Goal: Task Accomplishment & Management: Use online tool/utility

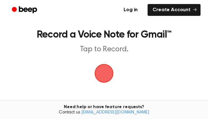
click at [99, 76] on span "button" at bounding box center [103, 73] width 21 height 21
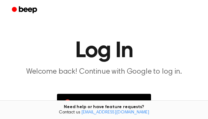
click at [121, 55] on h1 "Log In" at bounding box center [103, 51] width 193 height 22
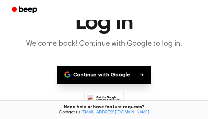
scroll to position [33, 0]
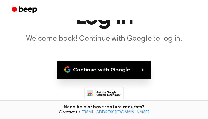
click at [124, 74] on button "Continue with Google" at bounding box center [104, 70] width 94 height 18
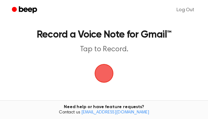
click at [101, 80] on span "button" at bounding box center [104, 73] width 19 height 19
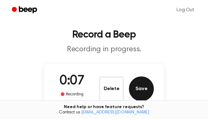
click at [147, 91] on button "Save" at bounding box center [141, 89] width 25 height 25
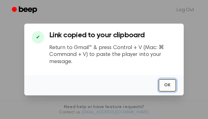
click at [166, 85] on button "OK" at bounding box center [167, 85] width 18 height 13
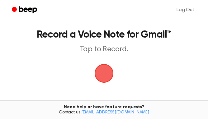
click at [108, 69] on span "button" at bounding box center [103, 73] width 17 height 17
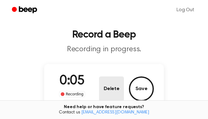
click at [108, 90] on button "Delete" at bounding box center [111, 89] width 25 height 25
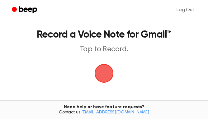
click at [132, 64] on main "Record a Voice Note for Gmail™ Tap to Record. Tired of copying and pasting? Use…" at bounding box center [104, 91] width 208 height 182
click at [105, 68] on span "button" at bounding box center [103, 73] width 17 height 17
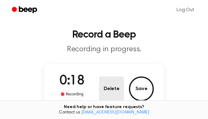
click at [108, 87] on button "Delete" at bounding box center [111, 89] width 25 height 25
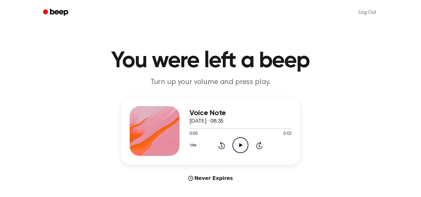
click at [239, 142] on icon "Play Audio" at bounding box center [240, 145] width 16 height 16
click at [238, 146] on icon "Play Audio" at bounding box center [240, 145] width 16 height 16
click at [238, 146] on icon "Pause Audio" at bounding box center [240, 145] width 16 height 16
click at [237, 145] on icon "Play Audio" at bounding box center [240, 145] width 16 height 16
click at [239, 148] on icon "Play Audio" at bounding box center [240, 145] width 16 height 16
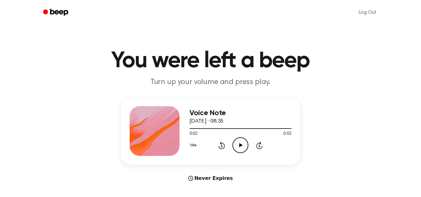
click at [239, 148] on icon "Play Audio" at bounding box center [240, 145] width 16 height 16
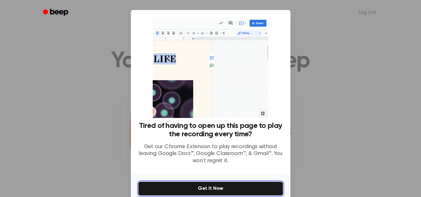
click at [253, 186] on button "Get It Now" at bounding box center [210, 189] width 144 height 14
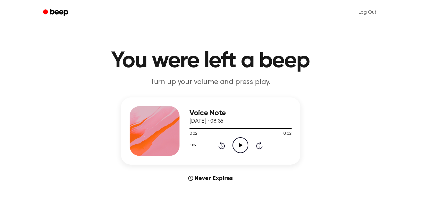
click at [237, 148] on icon "Play Audio" at bounding box center [240, 145] width 16 height 16
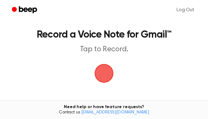
click at [98, 73] on span "button" at bounding box center [103, 73] width 17 height 17
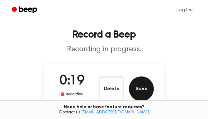
click at [146, 90] on button "Save" at bounding box center [141, 89] width 25 height 25
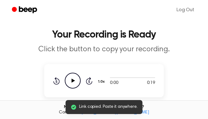
click at [69, 81] on icon "Play Audio" at bounding box center [73, 81] width 16 height 16
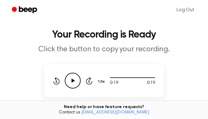
click at [77, 80] on icon "Play Audio" at bounding box center [73, 81] width 16 height 16
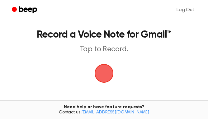
click at [110, 69] on span "button" at bounding box center [103, 73] width 17 height 17
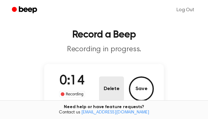
click at [106, 88] on button "Delete" at bounding box center [111, 89] width 25 height 25
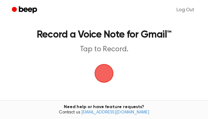
click at [106, 82] on span "button" at bounding box center [103, 73] width 17 height 17
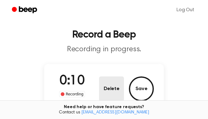
click at [115, 87] on button "Delete" at bounding box center [111, 89] width 25 height 25
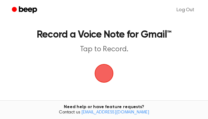
click at [111, 81] on span "button" at bounding box center [104, 73] width 19 height 19
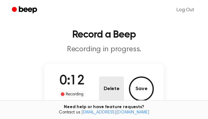
click at [111, 81] on button "Delete" at bounding box center [111, 89] width 25 height 25
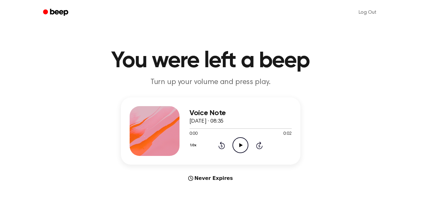
click at [239, 144] on icon "Play Audio" at bounding box center [240, 145] width 16 height 16
click at [239, 143] on icon "Play Audio" at bounding box center [240, 145] width 16 height 16
drag, startPoint x: 239, startPoint y: 143, endPoint x: 232, endPoint y: 138, distance: 8.6
drag, startPoint x: 232, startPoint y: 138, endPoint x: 236, endPoint y: 143, distance: 6.2
drag, startPoint x: 236, startPoint y: 143, endPoint x: 239, endPoint y: 144, distance: 3.2
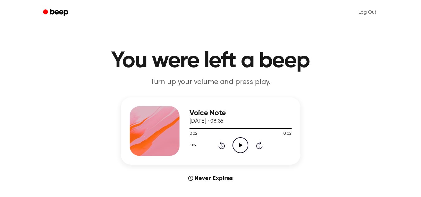
click at [238, 145] on icon "Play Audio" at bounding box center [240, 145] width 16 height 16
